Goal: Transaction & Acquisition: Purchase product/service

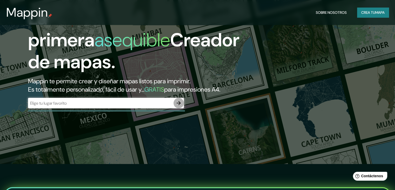
drag, startPoint x: 179, startPoint y: 112, endPoint x: 142, endPoint y: 116, distance: 37.2
click at [143, 108] on div "​" at bounding box center [106, 103] width 156 height 10
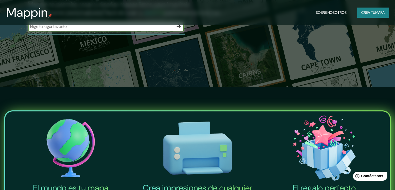
scroll to position [104, 0]
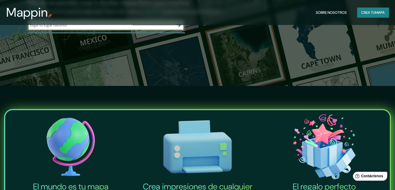
click at [177, 30] on button "button" at bounding box center [179, 25] width 10 height 10
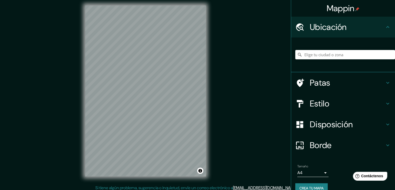
scroll to position [6, 0]
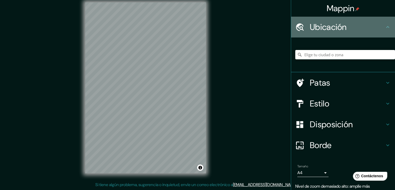
click at [369, 28] on h4 "Ubicación" at bounding box center [347, 27] width 75 height 10
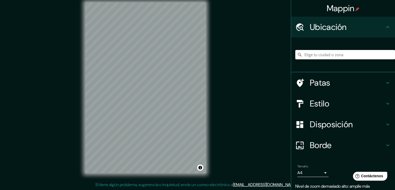
click at [310, 31] on font "Ubicación" at bounding box center [328, 27] width 37 height 11
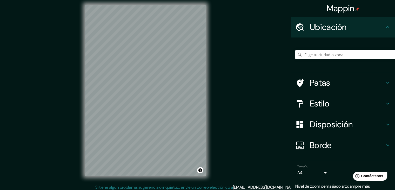
scroll to position [0, 0]
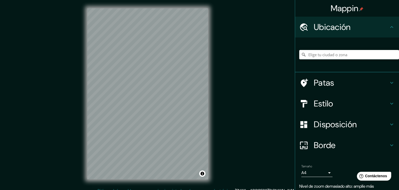
click at [314, 174] on body "Mappin Ubicación Patas Estilo Disposición Borde Elige un borde. Consejo : puede…" at bounding box center [199, 95] width 399 height 190
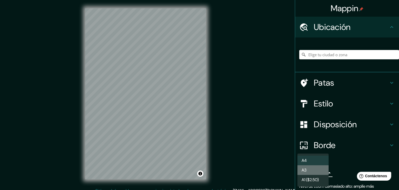
click at [312, 168] on li "A3" at bounding box center [313, 170] width 31 height 10
click at [315, 171] on body "Mappin Ubicación Patas Estilo Disposición Borde Elige un borde. Consejo : puede…" at bounding box center [199, 95] width 399 height 190
click at [311, 164] on li "A4" at bounding box center [313, 160] width 31 height 10
type input "single"
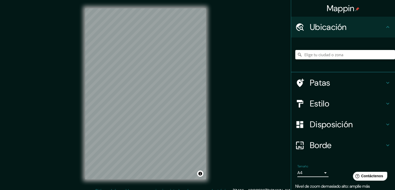
click at [337, 108] on h4 "Estilo" at bounding box center [347, 103] width 75 height 10
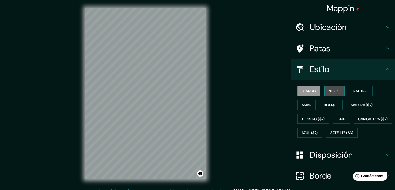
click at [329, 90] on font "Negro" at bounding box center [335, 90] width 12 height 5
click at [304, 92] on font "Blanco" at bounding box center [309, 90] width 15 height 5
click at [367, 91] on font "Natural" at bounding box center [361, 90] width 16 height 5
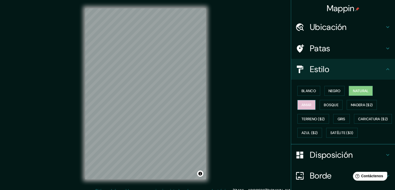
click at [305, 102] on font "Amar" at bounding box center [307, 104] width 10 height 5
click at [329, 105] on font "Bosque" at bounding box center [331, 104] width 15 height 5
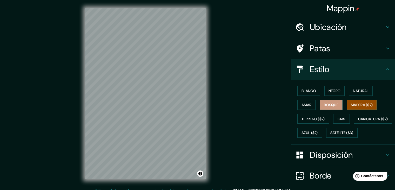
click at [358, 108] on button "Madera ($2)" at bounding box center [362, 105] width 30 height 10
click at [300, 122] on button "Terreno ($2)" at bounding box center [314, 119] width 32 height 10
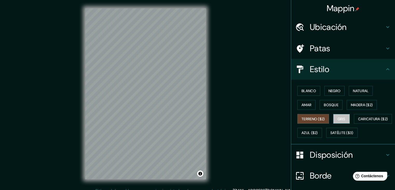
click at [341, 118] on font "Gris" at bounding box center [342, 118] width 8 height 5
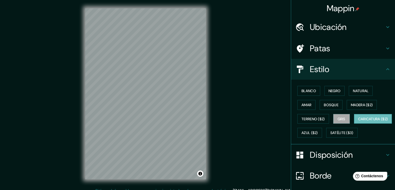
click at [359, 121] on font "Caricatura ($2)" at bounding box center [374, 118] width 30 height 5
click at [318, 133] on font "Azul ($2)" at bounding box center [310, 133] width 16 height 5
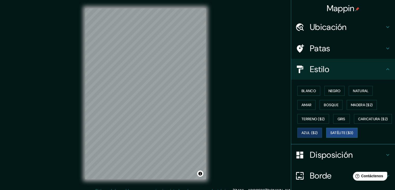
click at [331, 135] on font "Satélite ($3)" at bounding box center [342, 133] width 23 height 5
click at [306, 94] on button "Blanco" at bounding box center [309, 91] width 23 height 10
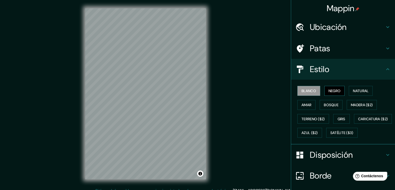
click at [336, 91] on font "Negro" at bounding box center [335, 90] width 12 height 5
click at [355, 90] on font "Natural" at bounding box center [361, 90] width 16 height 5
click at [344, 63] on div "Estilo" at bounding box center [343, 69] width 104 height 21
click at [343, 49] on h4 "Patas" at bounding box center [347, 48] width 75 height 10
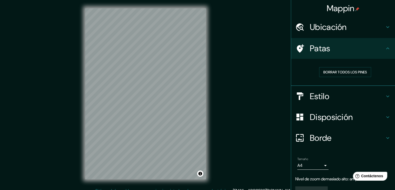
click at [340, 51] on h4 "Patas" at bounding box center [347, 48] width 75 height 10
click at [356, 32] on div "Ubicación" at bounding box center [343, 27] width 104 height 21
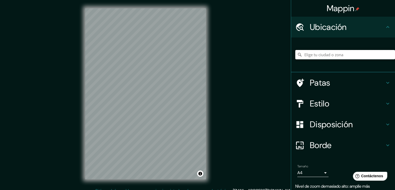
click at [332, 55] on input "Elige tu ciudad o zona" at bounding box center [346, 54] width 100 height 9
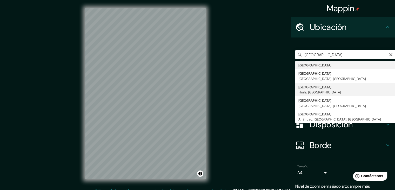
type input "Colombia, Huila, Colombia"
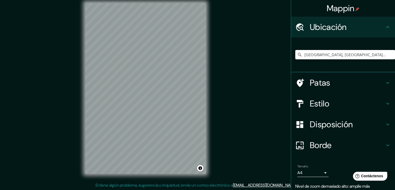
scroll to position [6, 0]
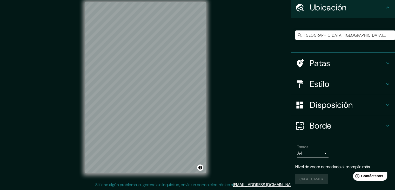
click at [358, 143] on div "Tamaño A4 single" at bounding box center [344, 151] width 96 height 17
click at [356, 133] on div "Borde" at bounding box center [343, 125] width 104 height 21
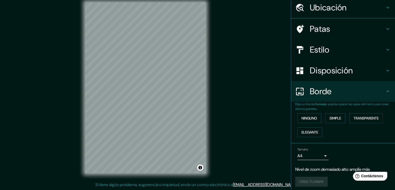
scroll to position [20, 0]
click at [315, 131] on font "Elegante" at bounding box center [310, 132] width 17 height 5
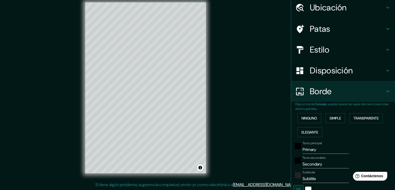
click at [330, 126] on div "Ninguno Simple Transparente Elegante" at bounding box center [346, 125] width 100 height 28
click at [335, 120] on font "Simple" at bounding box center [335, 118] width 11 height 5
click at [360, 116] on font "Transparente" at bounding box center [366, 118] width 25 height 5
click at [321, 118] on div "Ninguno Simple Transparente Elegante" at bounding box center [346, 125] width 100 height 28
click at [307, 116] on font "Ninguno" at bounding box center [310, 118] width 16 height 5
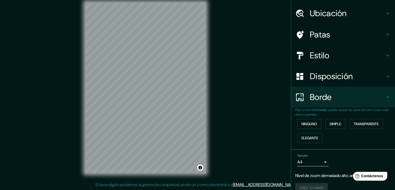
scroll to position [0, 0]
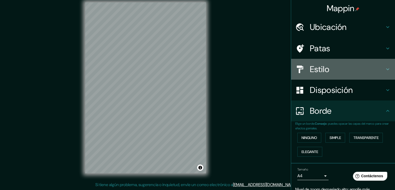
click at [348, 68] on h4 "Estilo" at bounding box center [347, 69] width 75 height 10
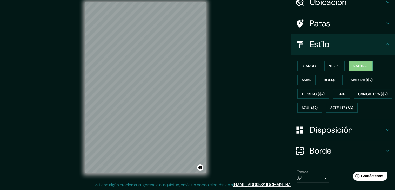
scroll to position [26, 0]
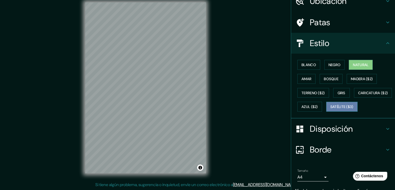
click at [327, 112] on button "Satélite ($3)" at bounding box center [342, 107] width 31 height 10
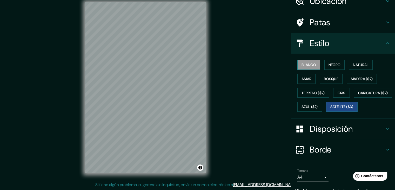
click at [312, 61] on button "Blanco" at bounding box center [309, 65] width 23 height 10
click at [328, 25] on h4 "Patas" at bounding box center [347, 22] width 75 height 10
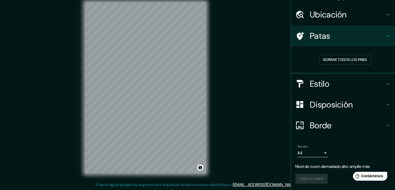
scroll to position [12, 0]
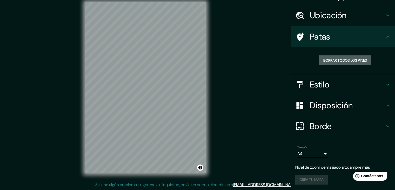
click at [340, 61] on font "Borrar todos los pines" at bounding box center [346, 60] width 44 height 5
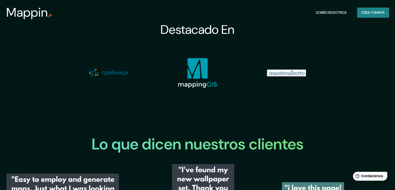
scroll to position [572, 0]
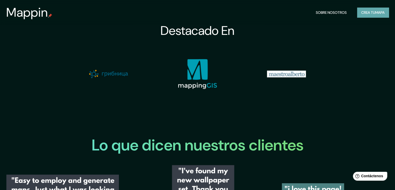
click at [372, 12] on font "Crea tu" at bounding box center [369, 12] width 14 height 5
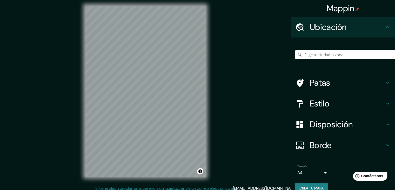
scroll to position [6, 0]
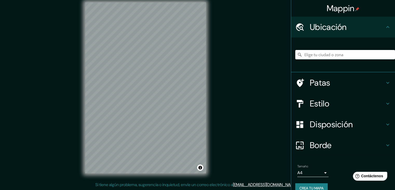
click at [168, 179] on div "© Mapbox © OpenStreetMap Improve this map" at bounding box center [146, 87] width 138 height 187
click at [181, 177] on div "© Mapbox © OpenStreetMap Improve this map" at bounding box center [146, 87] width 138 height 187
click at [312, 57] on input "Elige tu ciudad o zona" at bounding box center [346, 54] width 100 height 9
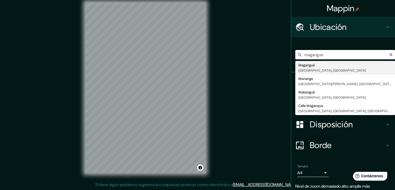
type input "Magangué, Bolívar, Colombia"
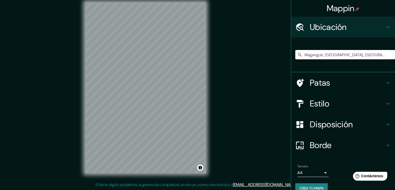
click at [324, 104] on font "Estilo" at bounding box center [320, 103] width 20 height 11
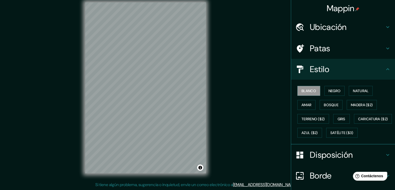
click at [333, 69] on h4 "Estilo" at bounding box center [347, 69] width 75 height 10
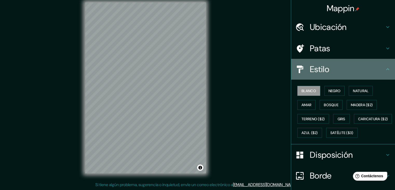
click at [387, 66] on div "Estilo" at bounding box center [343, 69] width 104 height 21
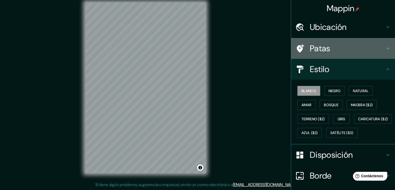
click at [386, 54] on div "Patas" at bounding box center [343, 48] width 104 height 21
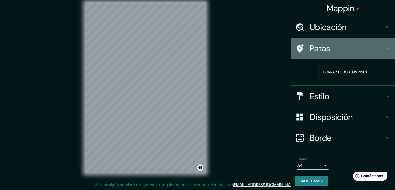
click at [386, 54] on div "Patas" at bounding box center [343, 48] width 104 height 21
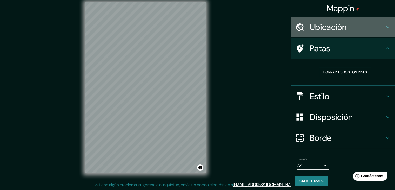
click at [385, 29] on icon at bounding box center [388, 27] width 6 height 6
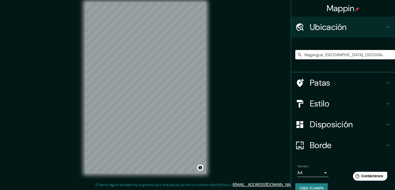
click at [385, 29] on icon at bounding box center [388, 27] width 6 height 6
click at [371, 104] on h4 "Estilo" at bounding box center [347, 103] width 75 height 10
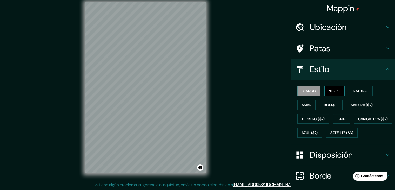
click at [331, 94] on font "Negro" at bounding box center [335, 90] width 12 height 7
click at [308, 91] on font "Blanco" at bounding box center [309, 90] width 15 height 5
click at [359, 90] on font "Natural" at bounding box center [361, 90] width 16 height 5
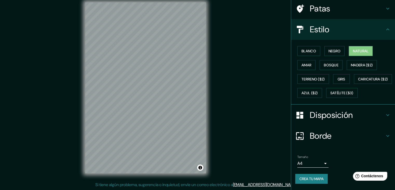
scroll to position [53, 0]
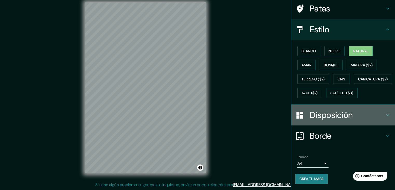
click at [356, 119] on h4 "Disposición" at bounding box center [347, 115] width 75 height 10
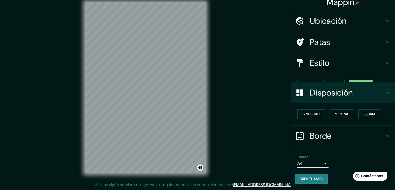
scroll to position [0, 0]
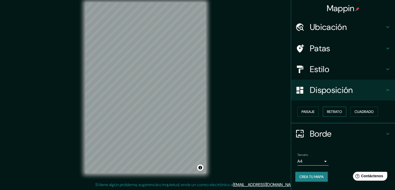
click at [339, 113] on font "Retrato" at bounding box center [334, 111] width 15 height 5
click at [361, 112] on font "Cuadrado" at bounding box center [364, 111] width 19 height 5
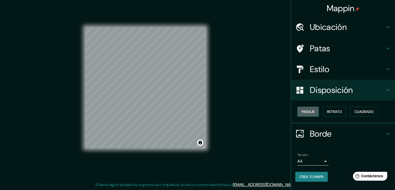
click at [316, 111] on button "Paisaje" at bounding box center [308, 112] width 21 height 10
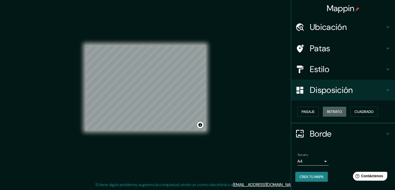
click at [330, 113] on font "Retrato" at bounding box center [334, 111] width 15 height 5
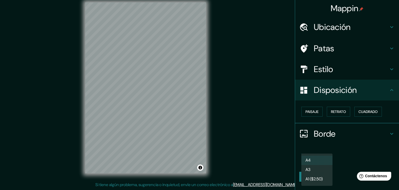
click at [322, 164] on body "Mappin Ubicación Magangué, Bolívar, Colombia Patas Estilo Disposición Paisaje R…" at bounding box center [199, 89] width 399 height 190
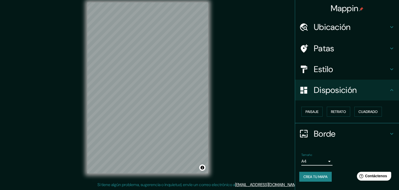
click at [311, 162] on body "Mappin Ubicación Magangué, Bolívar, Colombia Patas Estilo Disposición Paisaje R…" at bounding box center [199, 89] width 399 height 190
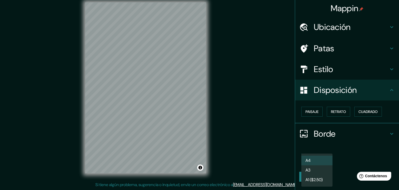
click at [314, 167] on li "A3" at bounding box center [317, 170] width 31 height 10
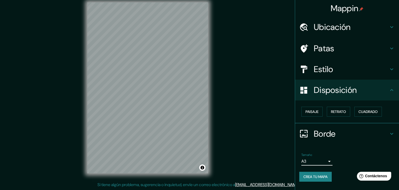
click at [315, 161] on body "Mappin Ubicación Magangué, Bolívar, Colombia Patas Estilo Disposición Paisaje R…" at bounding box center [199, 89] width 399 height 190
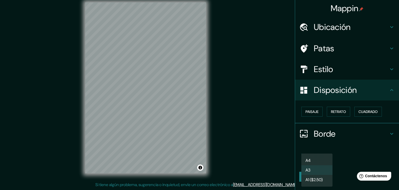
click at [320, 157] on li "A4" at bounding box center [317, 160] width 31 height 10
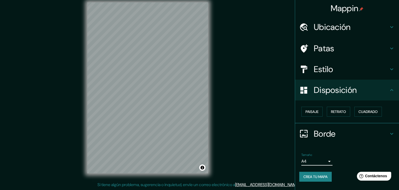
click at [319, 163] on body "Mappin Ubicación Magangué, Bolívar, Colombia Patas Estilo Disposición Paisaje R…" at bounding box center [199, 89] width 399 height 190
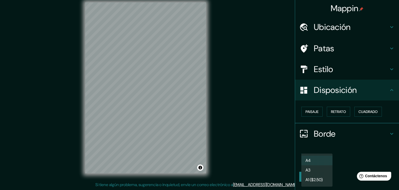
click at [317, 168] on li "A3" at bounding box center [317, 170] width 31 height 10
type input "a4"
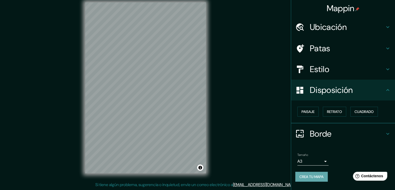
click at [321, 177] on font "Crea tu mapa" at bounding box center [312, 176] width 24 height 5
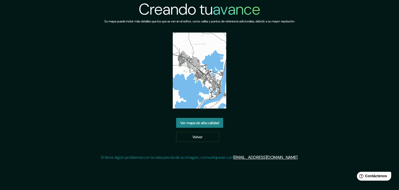
click at [197, 119] on font "Ver mapa de alta calidad" at bounding box center [199, 122] width 39 height 7
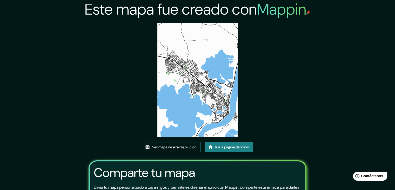
click at [171, 150] on font "Ver mapa de alta resolución" at bounding box center [174, 147] width 44 height 7
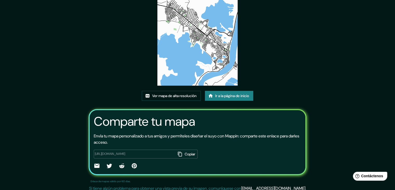
scroll to position [55, 0]
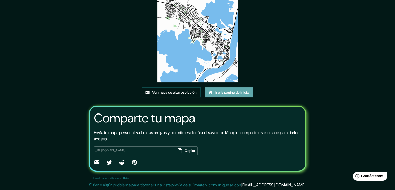
click at [225, 92] on font "Ir a la página de inicio" at bounding box center [233, 92] width 34 height 5
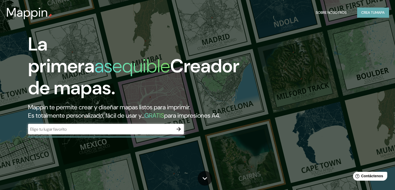
click at [368, 9] on button "Crea tu mapa" at bounding box center [374, 13] width 32 height 10
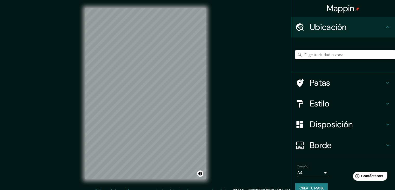
click at [313, 54] on input "Elige tu ciudad o zona" at bounding box center [346, 54] width 100 height 9
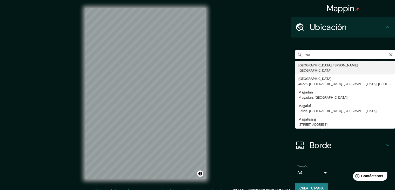
type input "m"
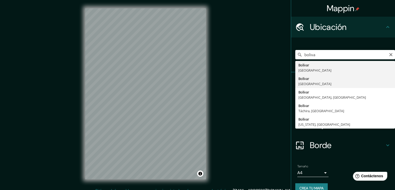
type input "[GEOGRAPHIC_DATA], [GEOGRAPHIC_DATA]"
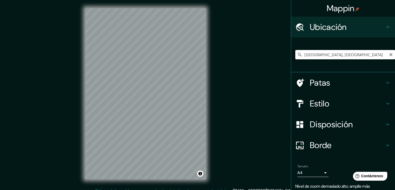
click at [320, 55] on input "[GEOGRAPHIC_DATA], [GEOGRAPHIC_DATA]" at bounding box center [346, 54] width 100 height 9
click at [387, 58] on input "[GEOGRAPHIC_DATA], [GEOGRAPHIC_DATA]" at bounding box center [346, 54] width 100 height 9
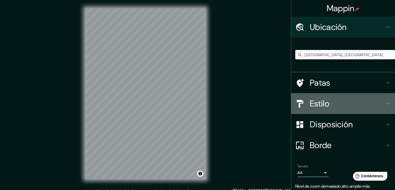
click at [365, 99] on h4 "Estilo" at bounding box center [347, 103] width 75 height 10
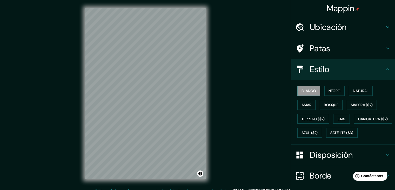
click at [363, 57] on div "Patas" at bounding box center [343, 48] width 104 height 21
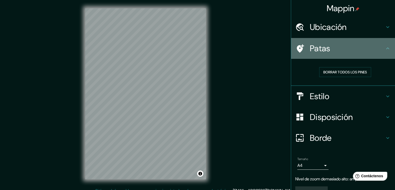
click at [297, 48] on icon at bounding box center [300, 48] width 7 height 8
click at [356, 47] on h4 "Patas" at bounding box center [347, 48] width 75 height 10
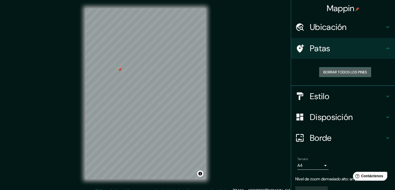
click at [342, 70] on font "Borrar todos los pines" at bounding box center [346, 72] width 44 height 5
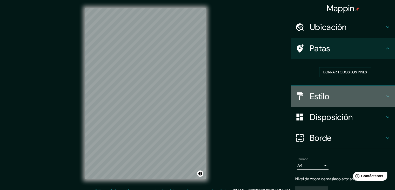
click at [322, 101] on font "Estilo" at bounding box center [320, 96] width 20 height 11
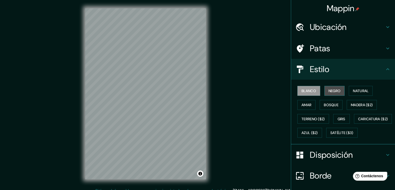
click at [332, 94] on button "Negro" at bounding box center [335, 91] width 21 height 10
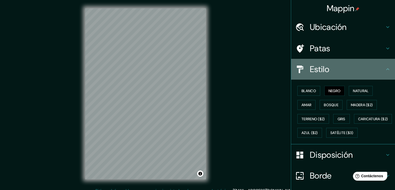
click at [356, 76] on div "Estilo" at bounding box center [343, 69] width 104 height 21
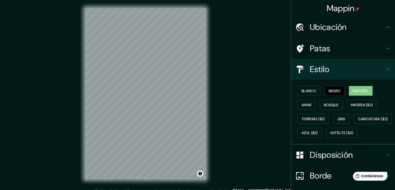
click at [349, 90] on button "Natural" at bounding box center [361, 91] width 24 height 10
click at [347, 30] on h4 "Ubicación" at bounding box center [347, 27] width 75 height 10
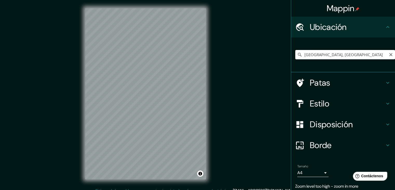
click at [340, 57] on input "[GEOGRAPHIC_DATA], [GEOGRAPHIC_DATA]" at bounding box center [346, 54] width 100 height 9
click at [362, 62] on div "[GEOGRAPHIC_DATA], [GEOGRAPHIC_DATA]" at bounding box center [346, 55] width 100 height 26
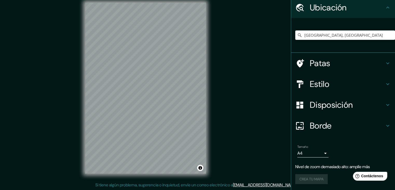
scroll to position [6, 0]
click at [389, 36] on icon "Claro" at bounding box center [391, 35] width 4 height 4
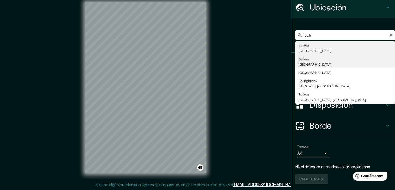
type input "[GEOGRAPHIC_DATA], [GEOGRAPHIC_DATA]"
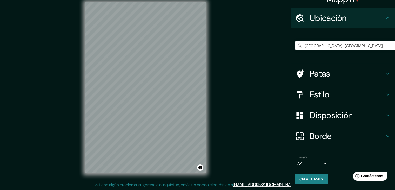
scroll to position [20, 0]
